Goal: Information Seeking & Learning: Learn about a topic

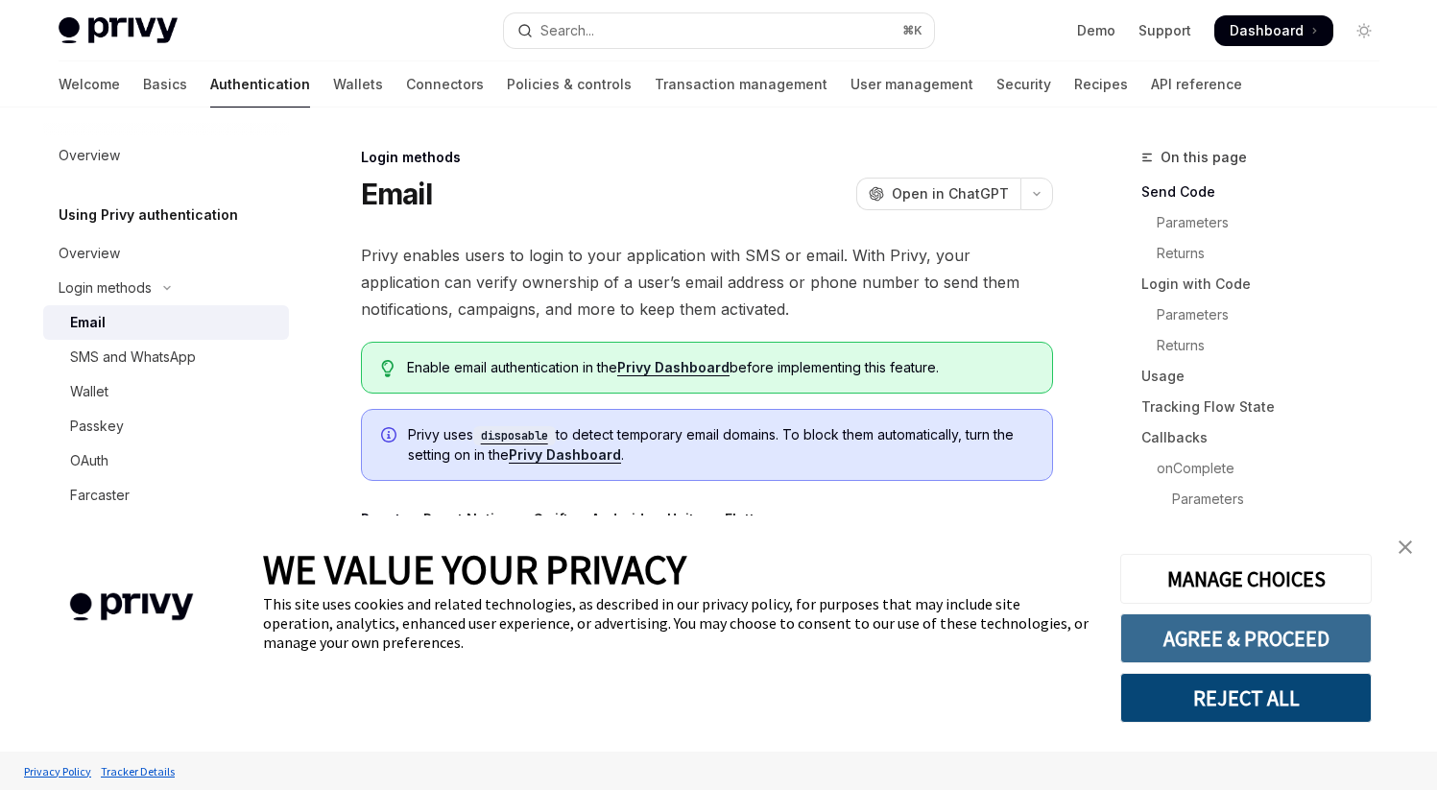
click at [1188, 640] on button "AGREE & PROCEED" at bounding box center [1245, 638] width 251 height 50
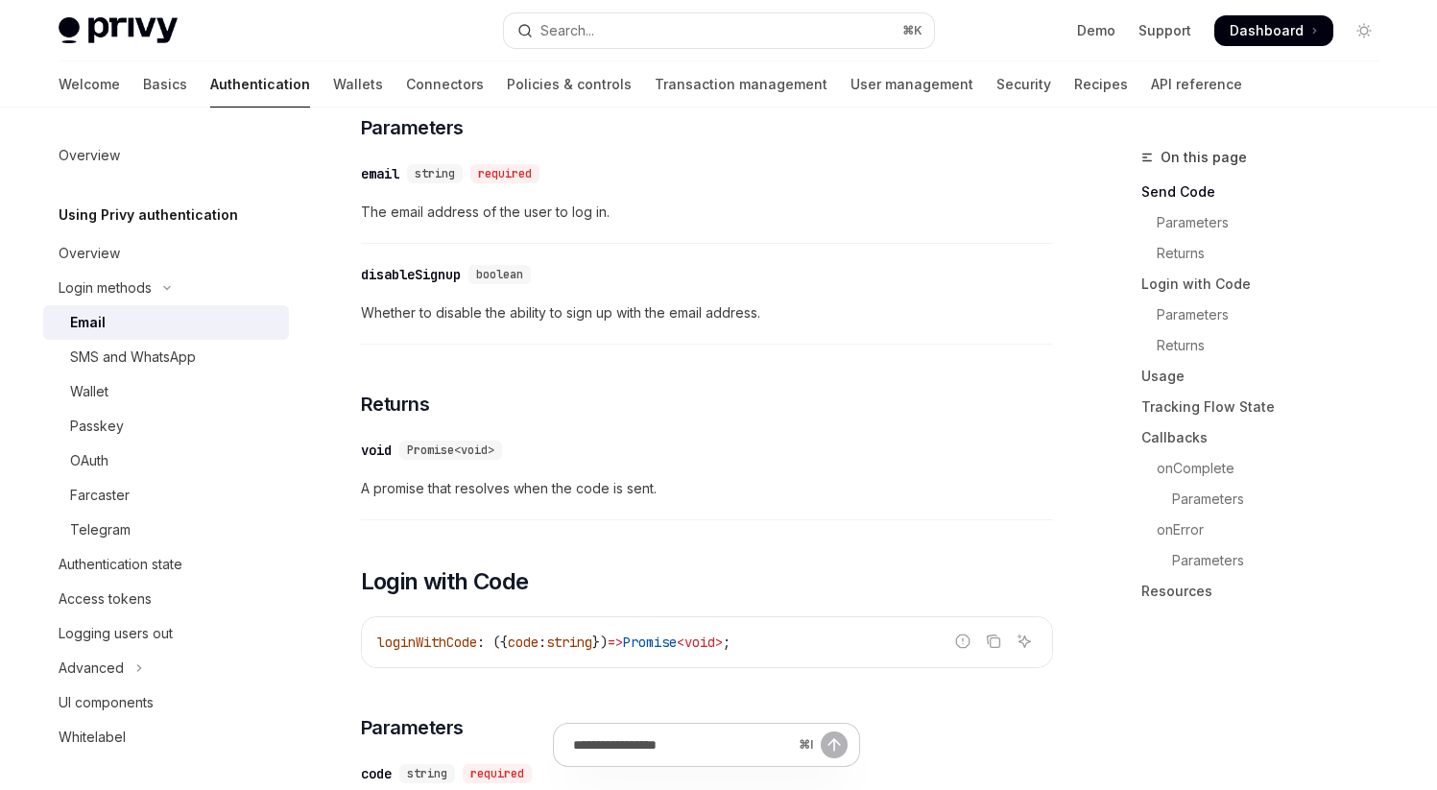
scroll to position [796, 0]
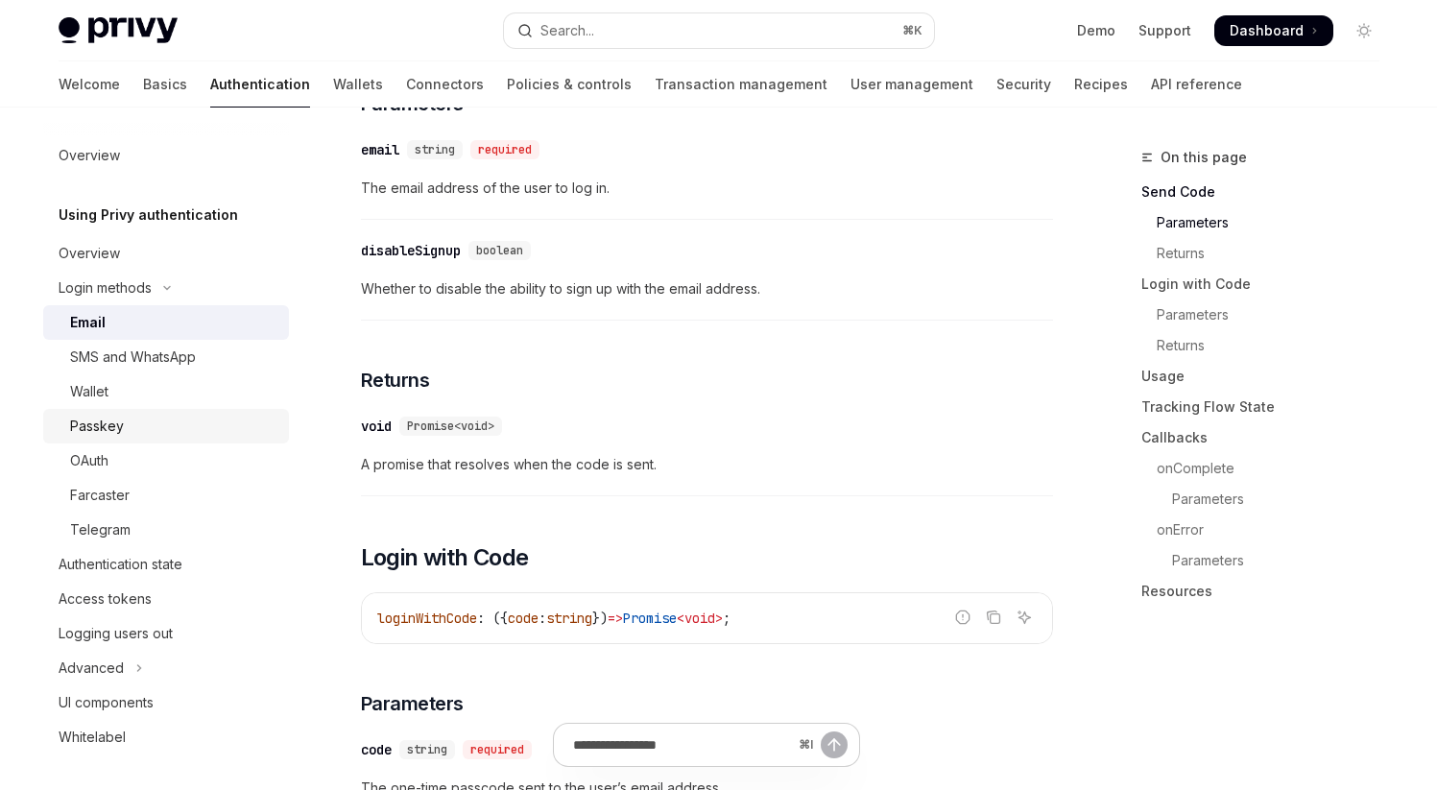
click at [127, 431] on div "Passkey" at bounding box center [173, 426] width 207 height 23
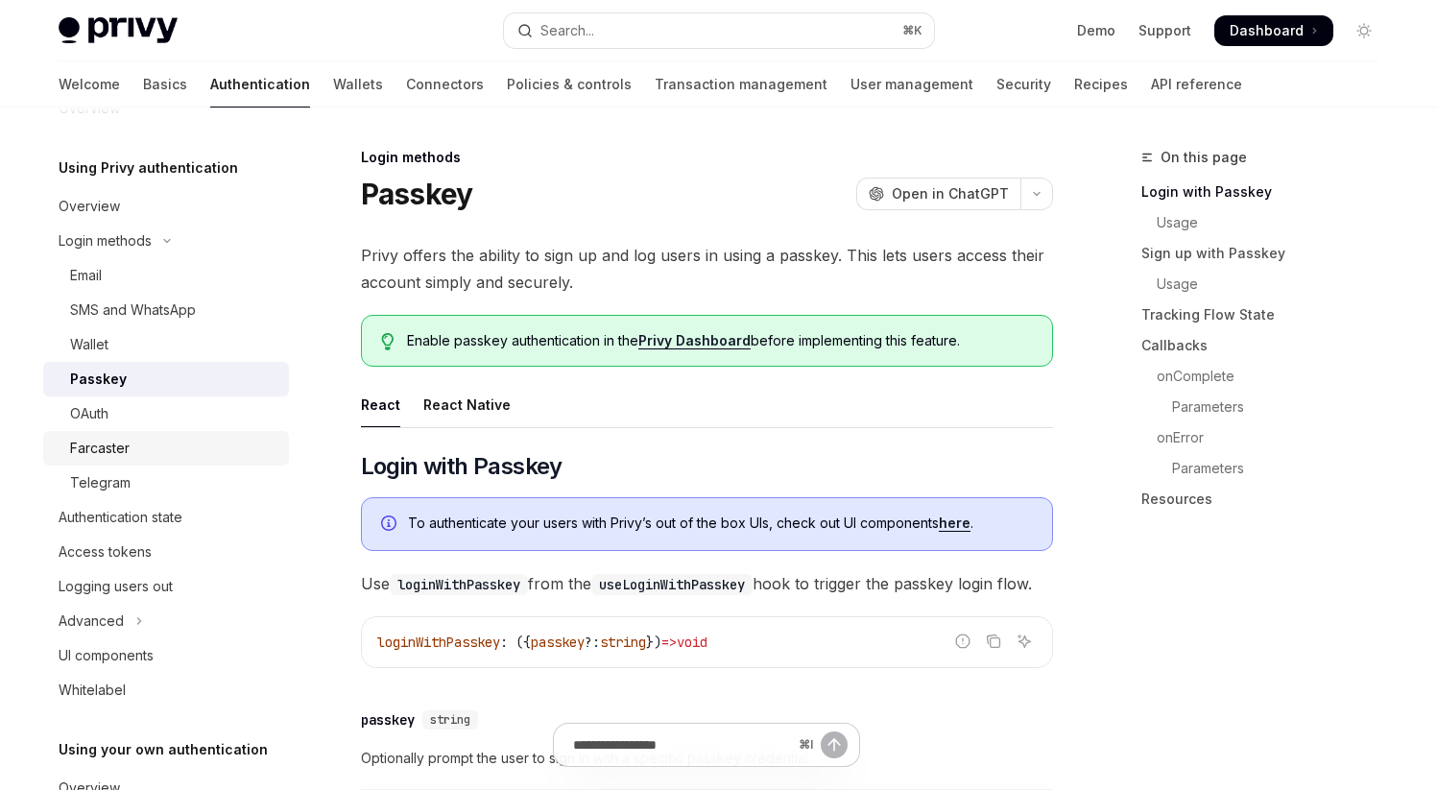
scroll to position [48, 0]
click at [158, 315] on div "SMS and WhatsApp" at bounding box center [133, 309] width 126 height 23
type textarea "*"
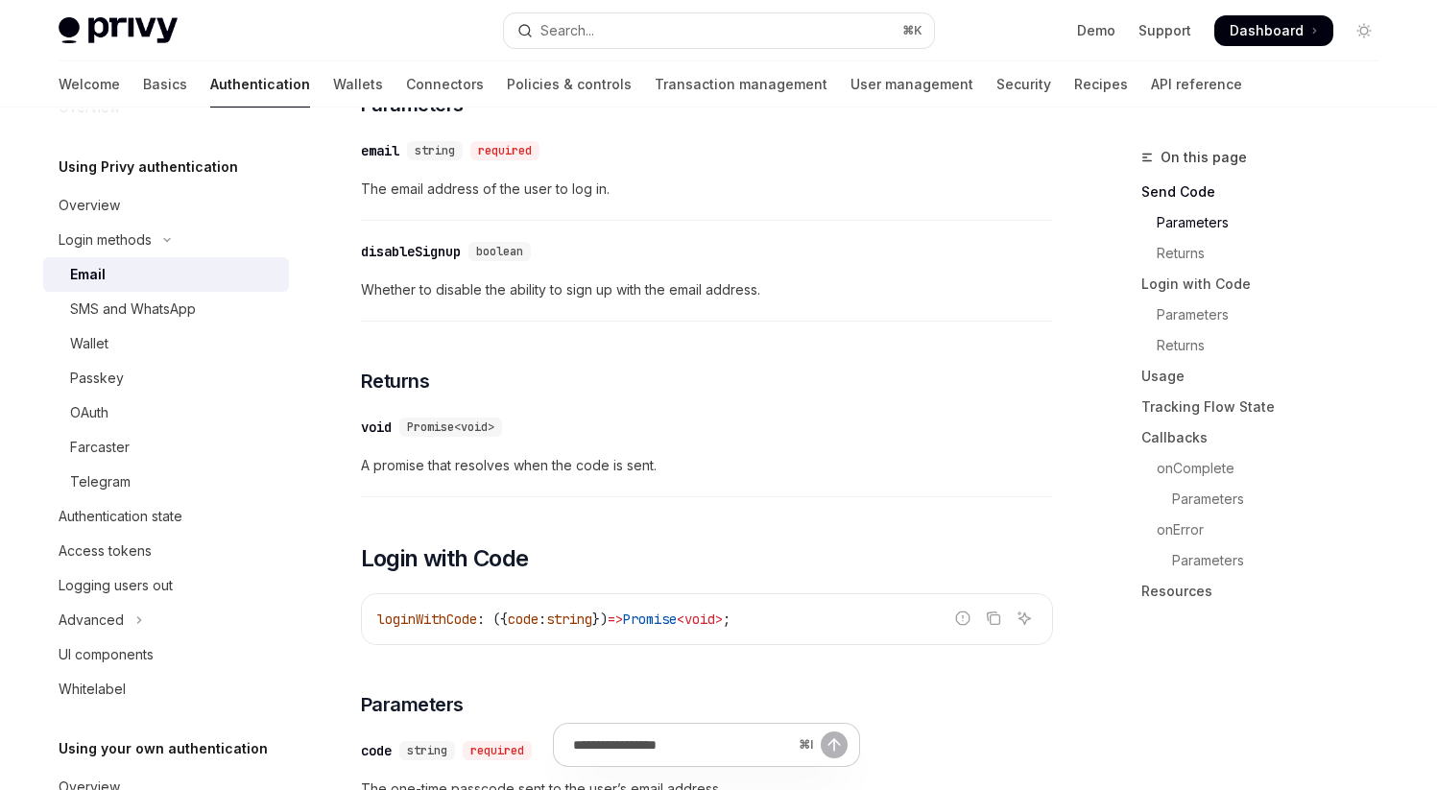
scroll to position [796, 0]
